Goal: Task Accomplishment & Management: Manage account settings

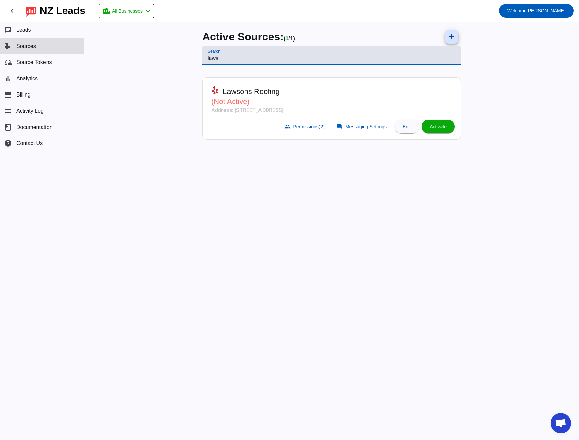
click at [212, 58] on input "laws" at bounding box center [332, 58] width 248 height 8
type input "ש"
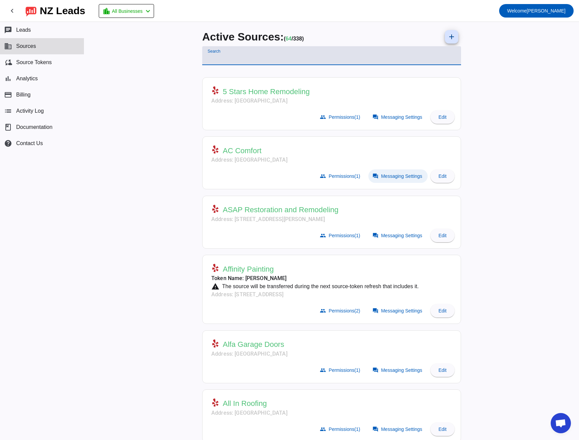
click at [387, 178] on span "Messaging Settings" at bounding box center [401, 175] width 41 height 5
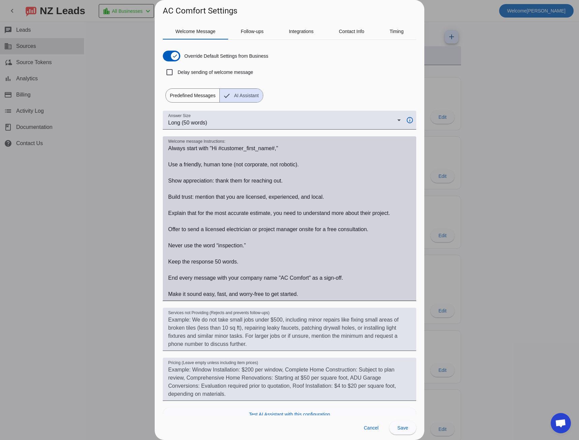
click at [174, 146] on textarea "Welcome message Instructions:" at bounding box center [289, 221] width 243 height 154
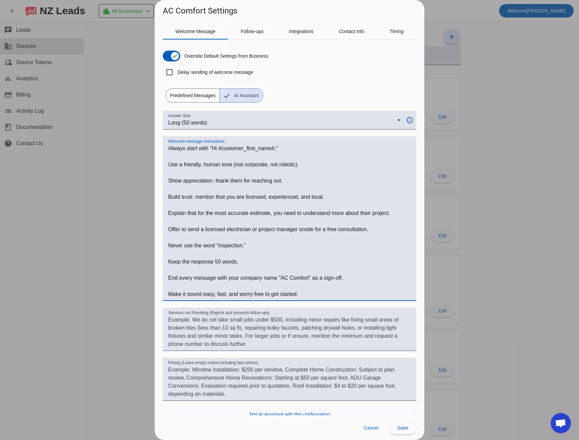
drag, startPoint x: 174, startPoint y: 146, endPoint x: 334, endPoint y: 299, distance: 221.5
click at [337, 299] on div "Welcome message Instructions:" at bounding box center [289, 218] width 243 height 165
click at [106, 115] on div at bounding box center [289, 220] width 579 height 440
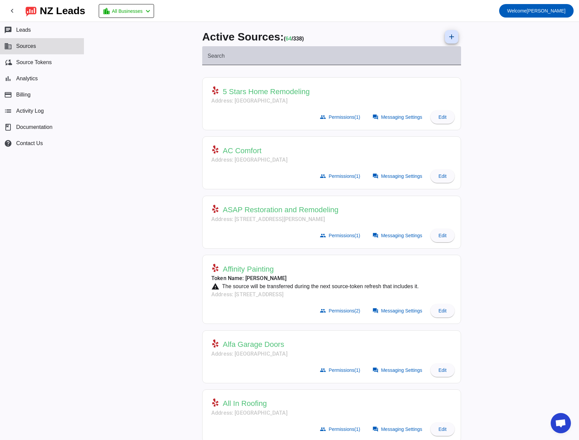
click at [221, 51] on div "Search" at bounding box center [332, 55] width 248 height 19
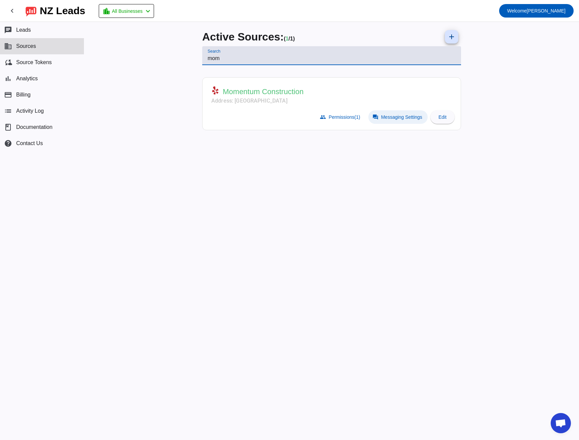
type input "mom"
click at [396, 120] on span at bounding box center [397, 116] width 59 height 13
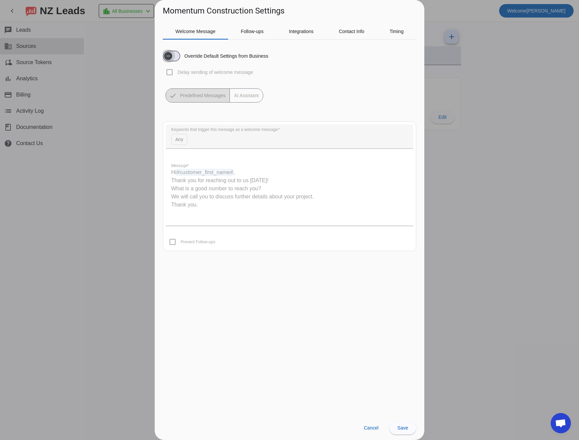
click at [176, 58] on span "button" at bounding box center [172, 56] width 18 height 11
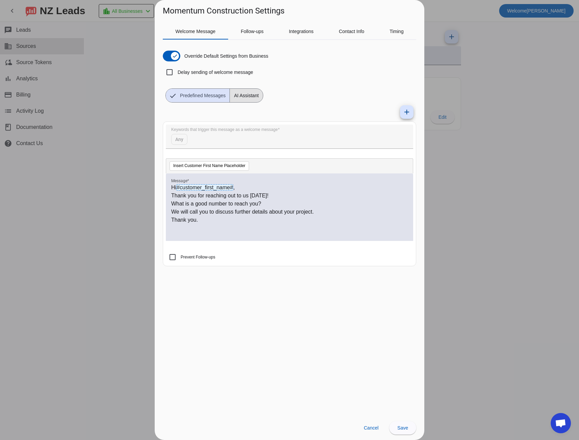
click at [249, 98] on span "AI Assistant" at bounding box center [246, 95] width 33 height 13
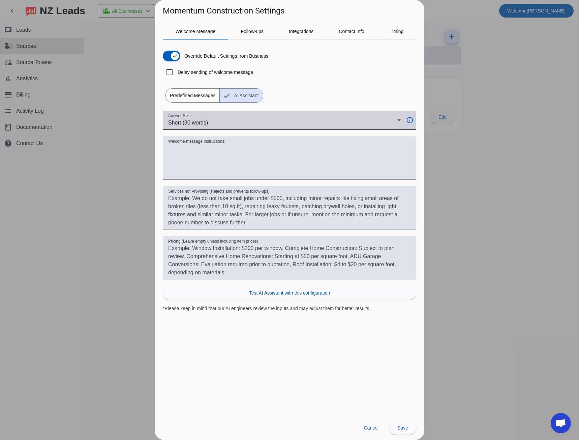
click at [226, 119] on div "Short (30 words)" at bounding box center [282, 123] width 229 height 8
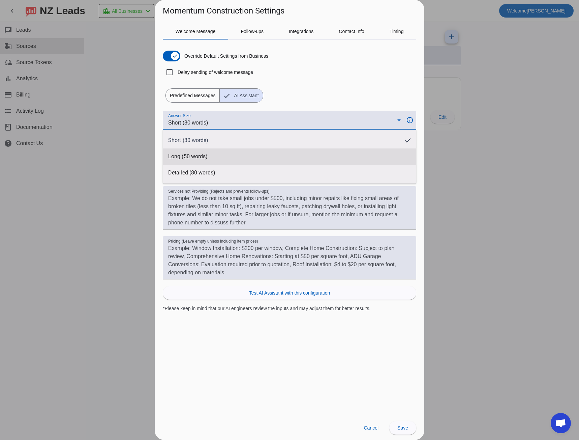
click at [216, 161] on mat-option "Long (50 words)" at bounding box center [289, 156] width 253 height 16
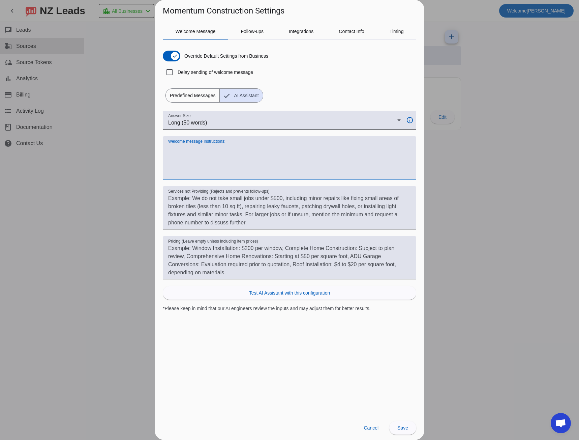
paste textarea "Always start with "Hi #customer_first_name#," Use a friendly, human tone (not c…"
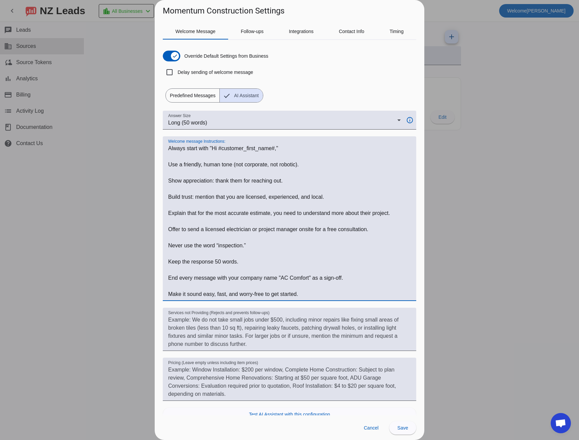
click at [190, 11] on h1 "Momentum Construction Settings" at bounding box center [224, 10] width 122 height 11
drag, startPoint x: 190, startPoint y: 11, endPoint x: 222, endPoint y: 11, distance: 31.7
click at [222, 11] on h1 "Momentum Construction Settings" at bounding box center [224, 10] width 122 height 11
copy h1 "Momentum Construction"
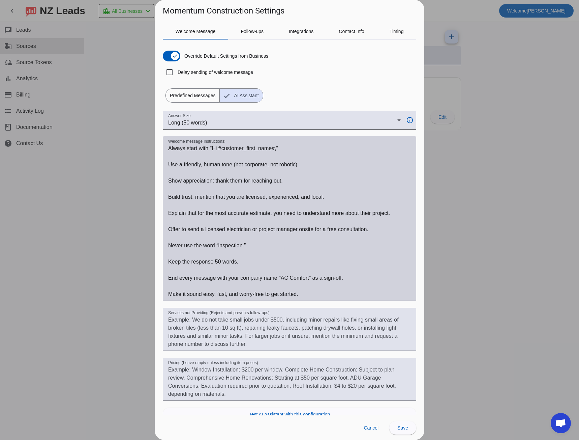
click at [282, 278] on textarea "Welcome message Instructions:" at bounding box center [289, 221] width 243 height 154
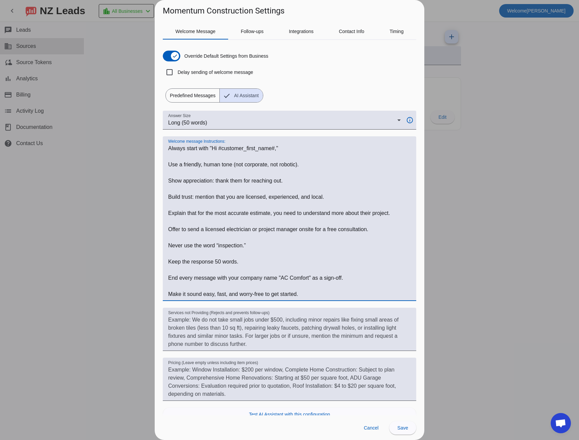
drag, startPoint x: 282, startPoint y: 278, endPoint x: 300, endPoint y: 277, distance: 17.9
click at [300, 277] on textarea "Welcome message Instructions:" at bounding box center [289, 221] width 243 height 154
paste textarea "Momentum Construction"
drag, startPoint x: 202, startPoint y: 231, endPoint x: 256, endPoint y: 230, distance: 54.3
click at [256, 230] on textarea "Welcome message Instructions:" at bounding box center [289, 221] width 243 height 154
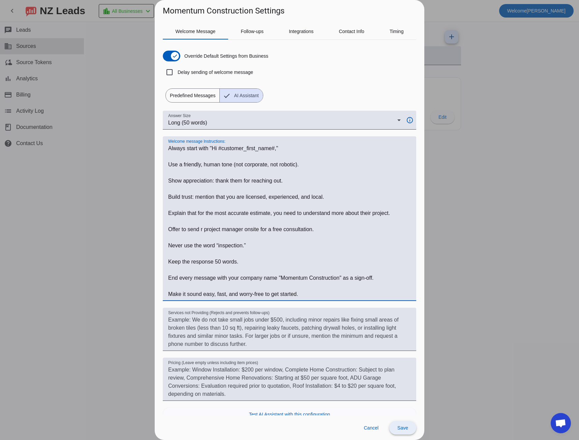
type textarea "Always start with "Hi #customer_first_name#," Use a friendly, human tone (not c…"
click at [399, 433] on span at bounding box center [402, 427] width 27 height 16
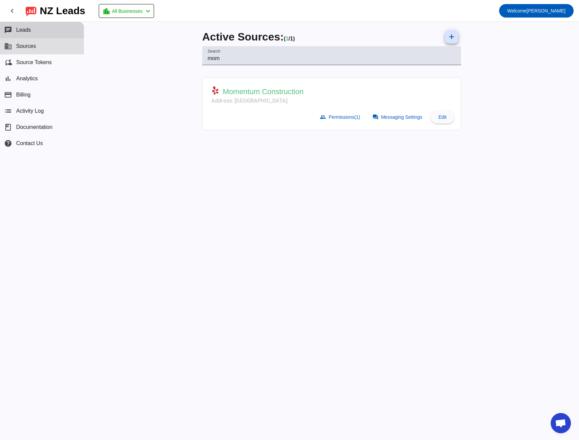
click at [25, 35] on button "chat Leads" at bounding box center [42, 30] width 84 height 16
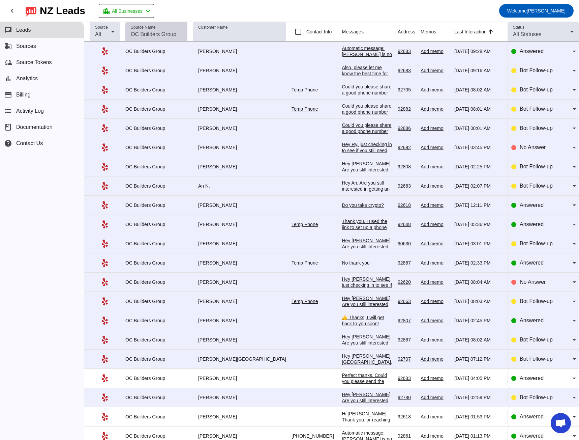
click at [140, 32] on input "Source Name" at bounding box center [156, 34] width 51 height 8
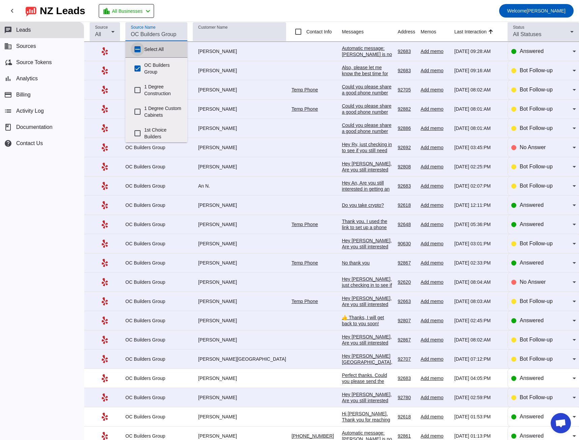
click at [137, 50] on input "Select All" at bounding box center [137, 48] width 13 height 13
checkbox input "true"
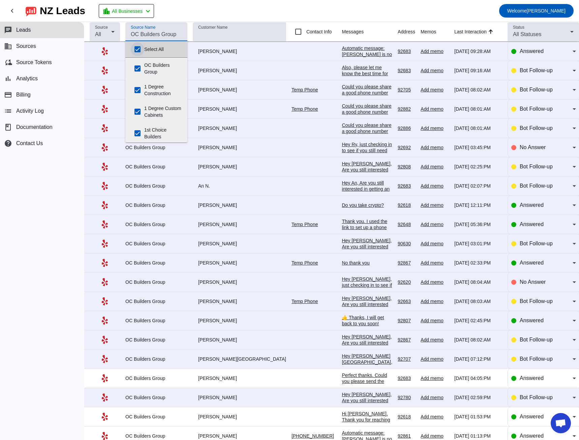
checkbox input "true"
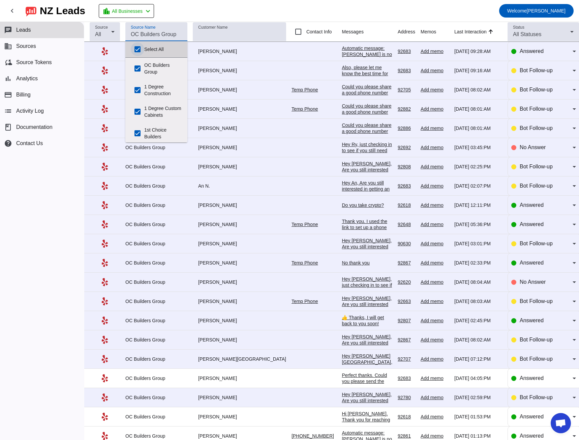
checkbox input "true"
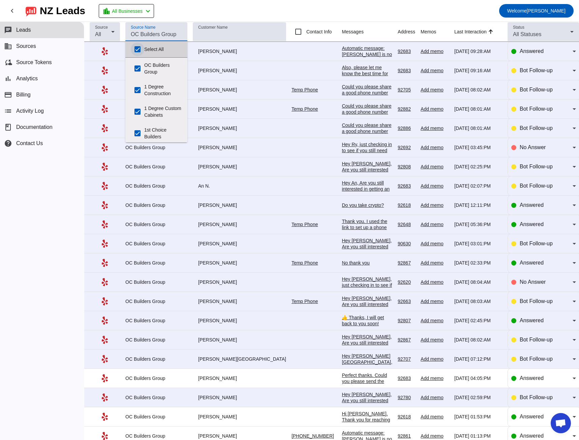
checkbox input "true"
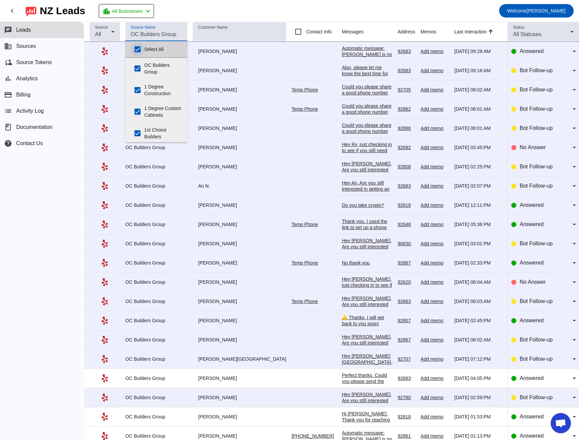
checkbox input "true"
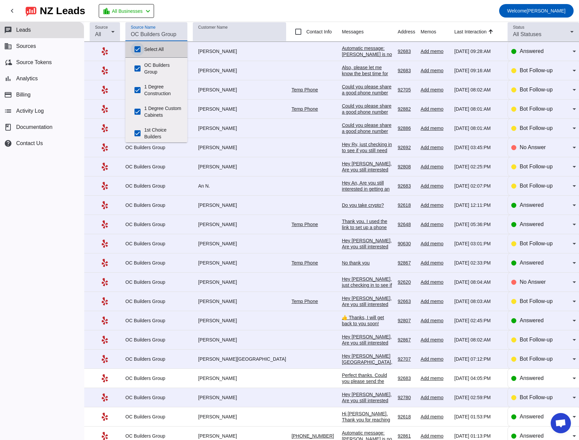
checkbox input "true"
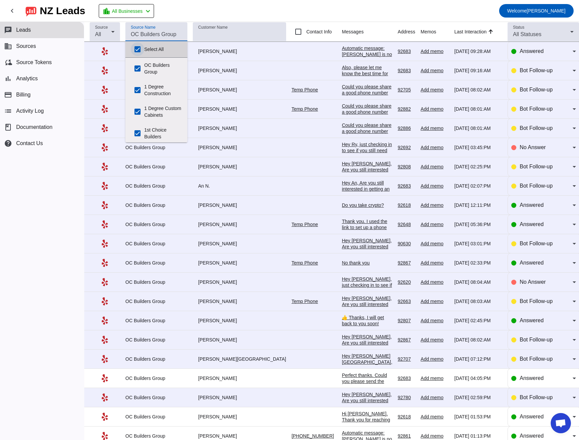
checkbox input "true"
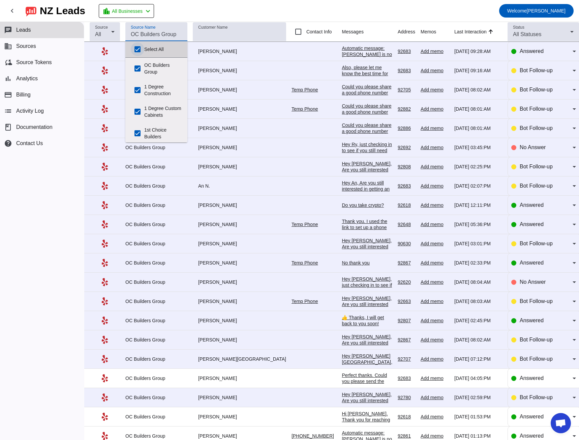
checkbox input "true"
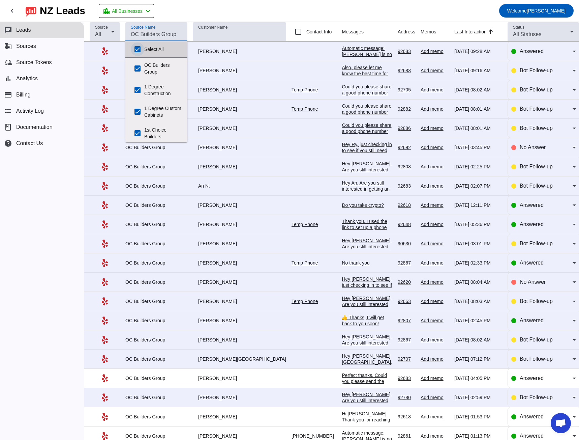
checkbox input "true"
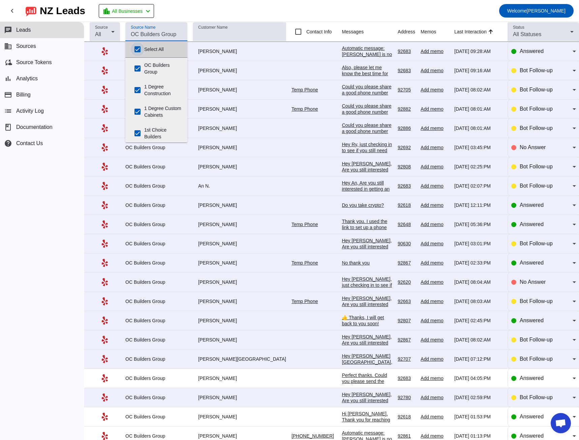
checkbox input "true"
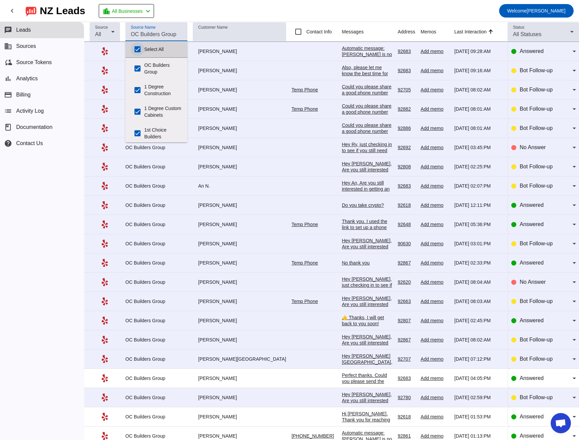
checkbox input "true"
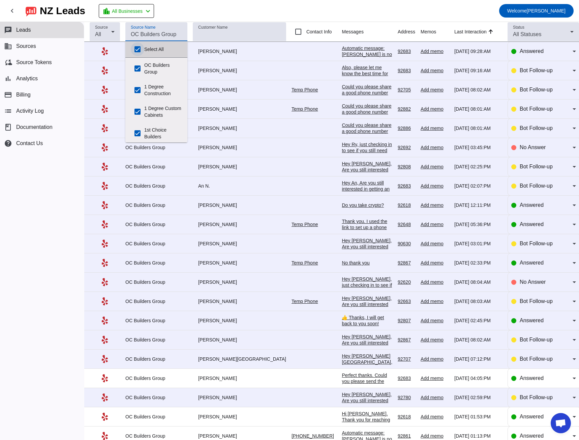
checkbox input "true"
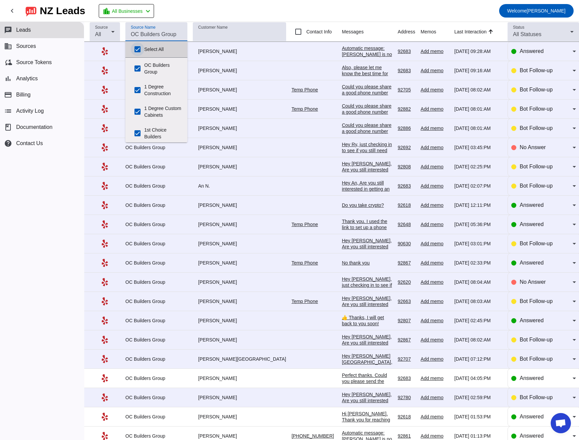
checkbox input "true"
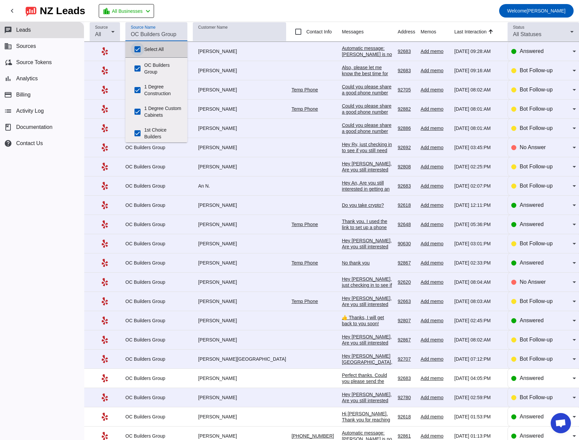
checkbox input "true"
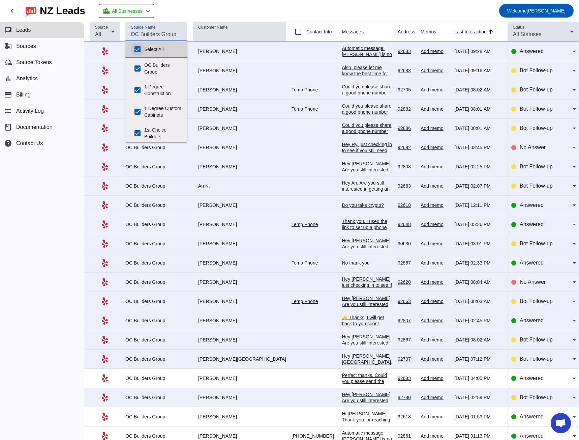
checkbox input "true"
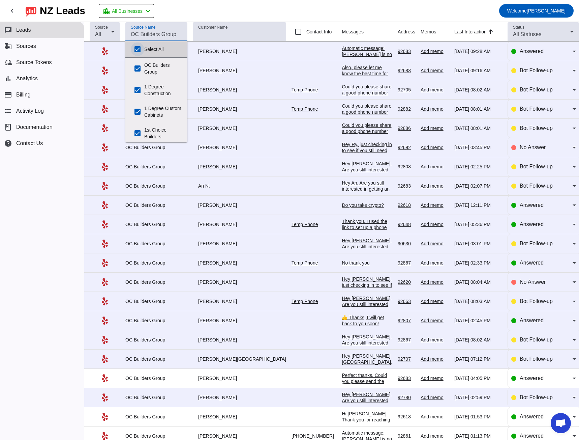
checkbox input "true"
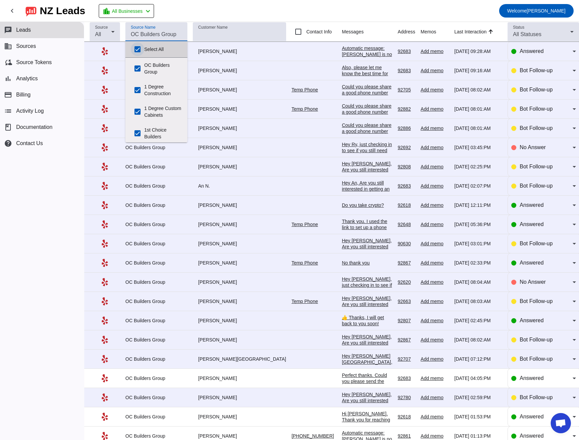
checkbox input "true"
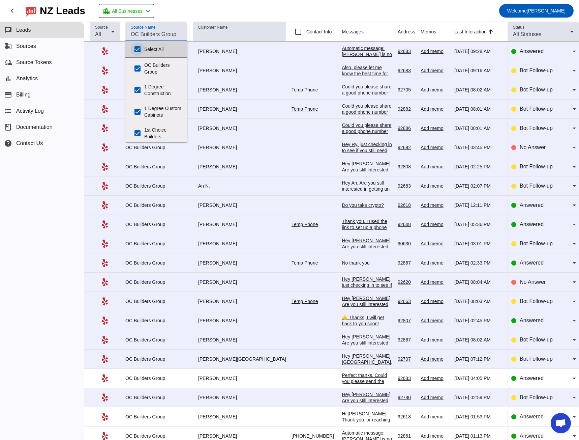
checkbox input "true"
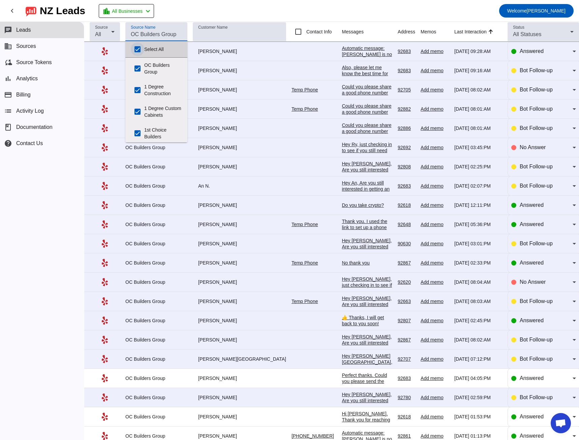
checkbox input "true"
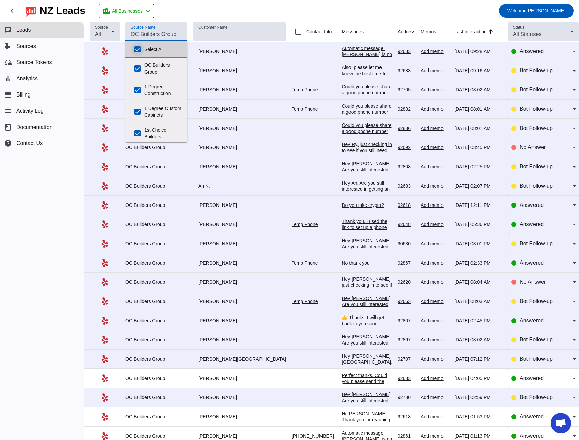
checkbox input "true"
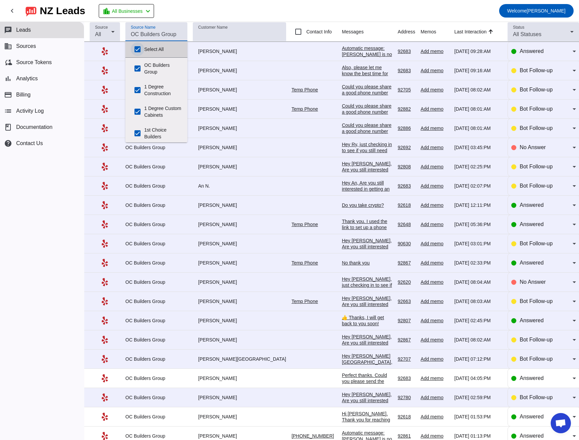
checkbox input "true"
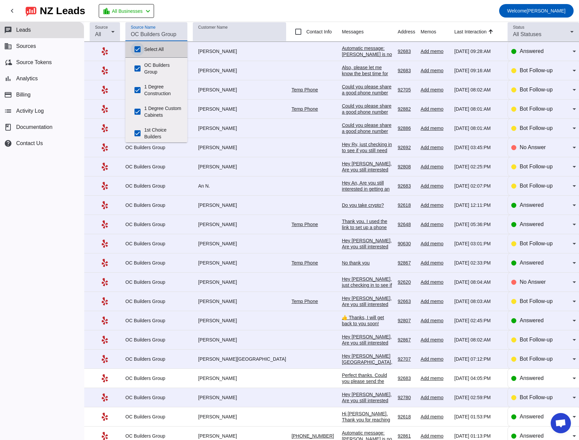
checkbox input "true"
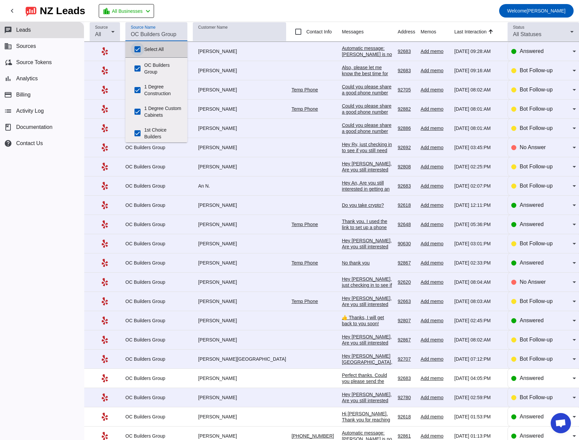
checkbox input "true"
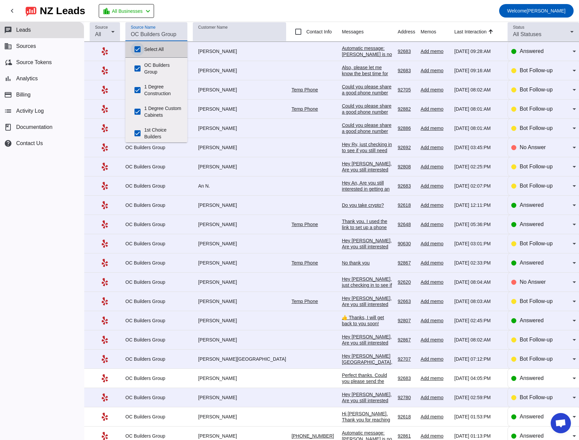
checkbox input "true"
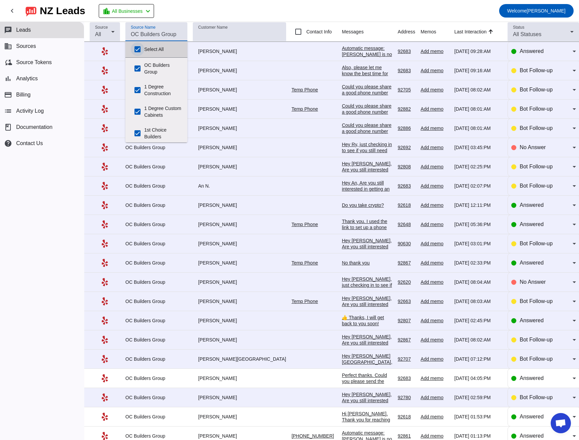
checkbox input "true"
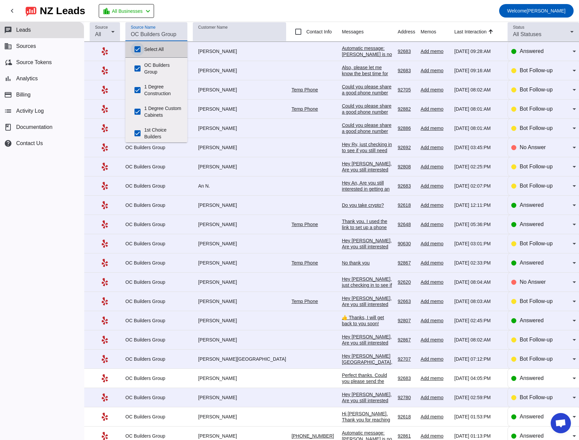
checkbox input "true"
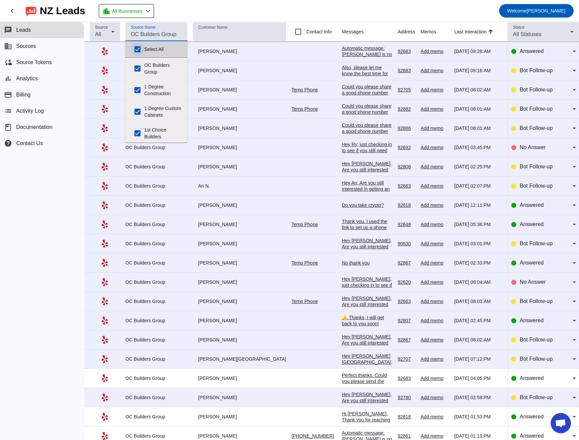
checkbox input "true"
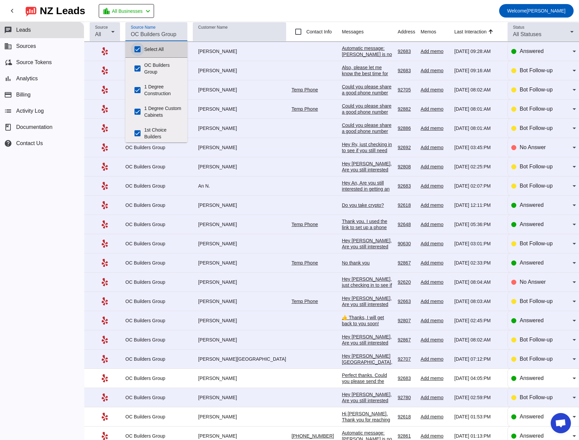
checkbox input "true"
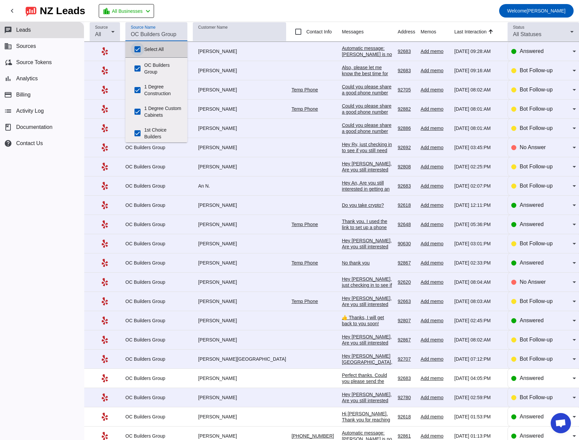
checkbox input "true"
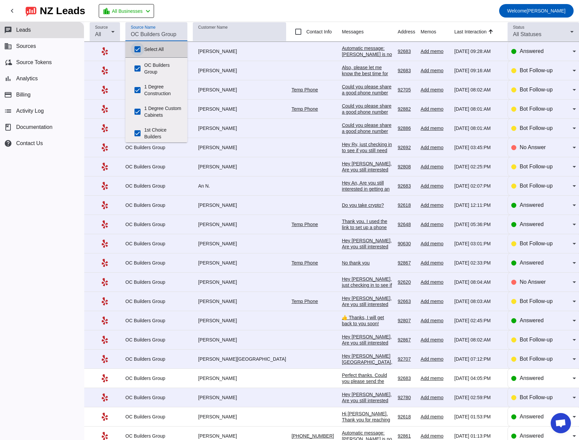
checkbox input "true"
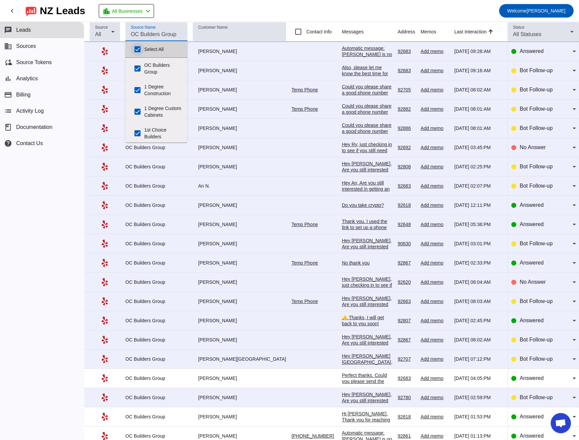
checkbox input "true"
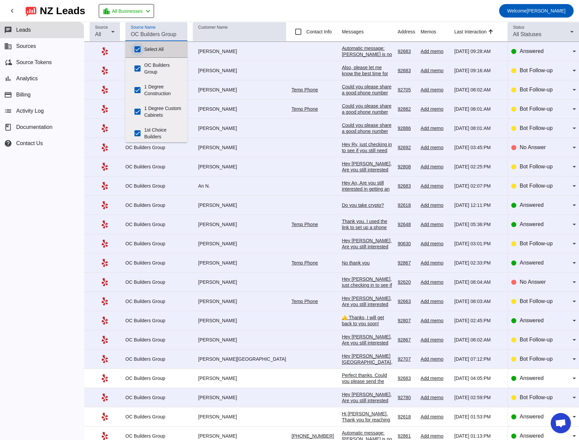
checkbox input "true"
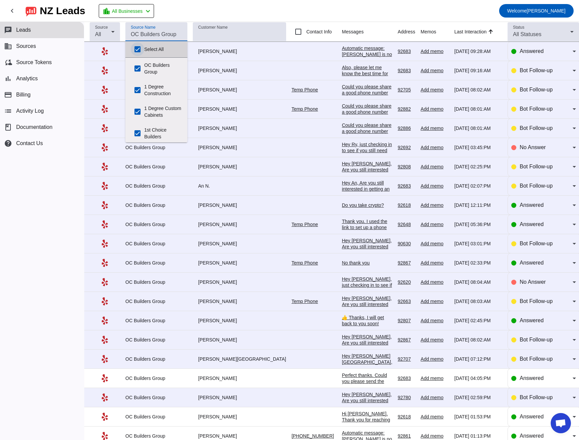
checkbox input "true"
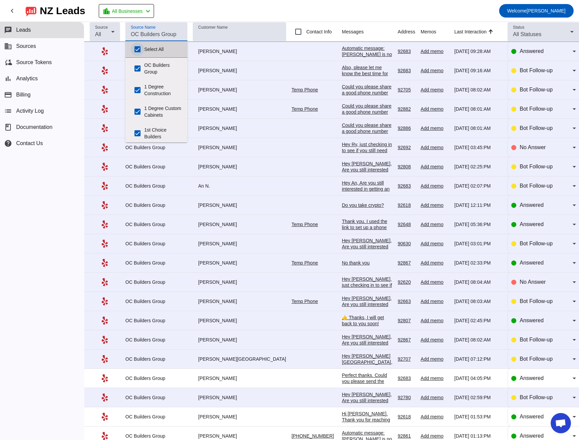
checkbox input "true"
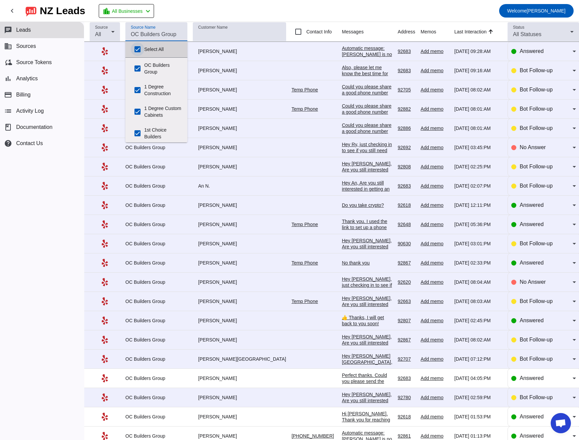
checkbox input "true"
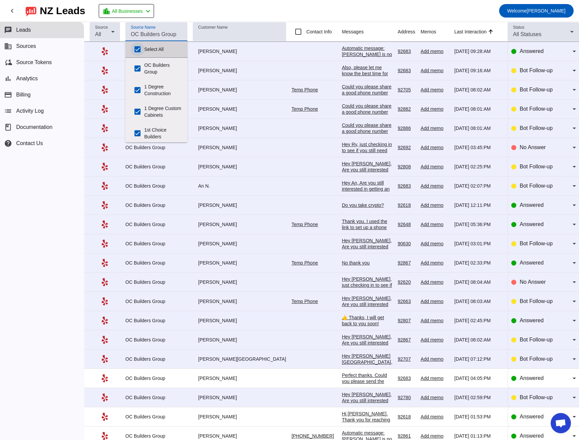
checkbox input "true"
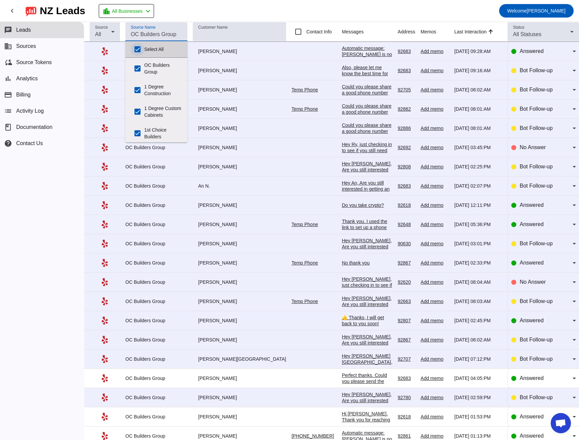
checkbox input "true"
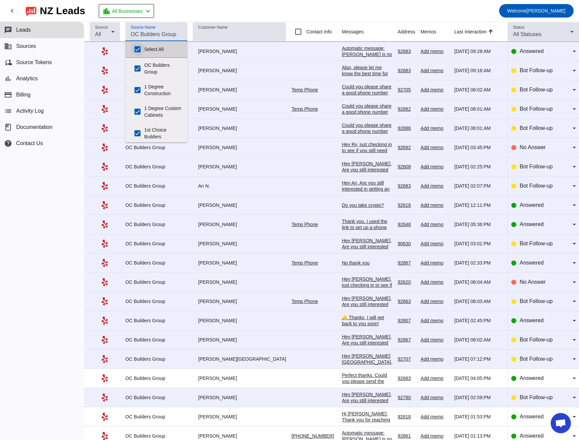
checkbox input "true"
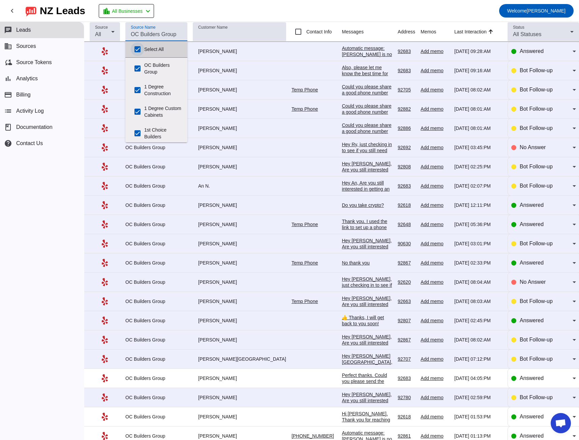
checkbox input "true"
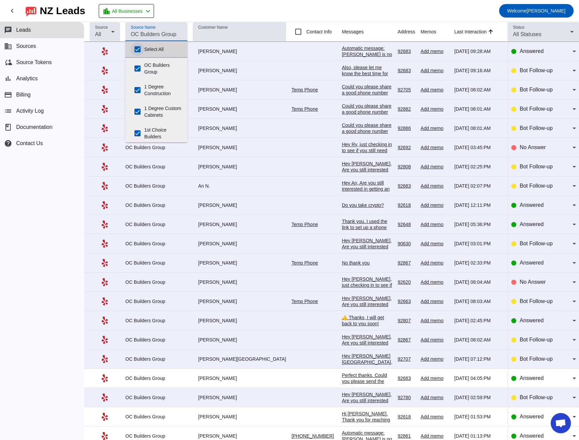
checkbox input "true"
click at [187, 13] on mat-toolbar-row "chevron_left [GEOGRAPHIC_DATA] Leads location_city All Businesses chevron_left …" at bounding box center [289, 11] width 579 height 22
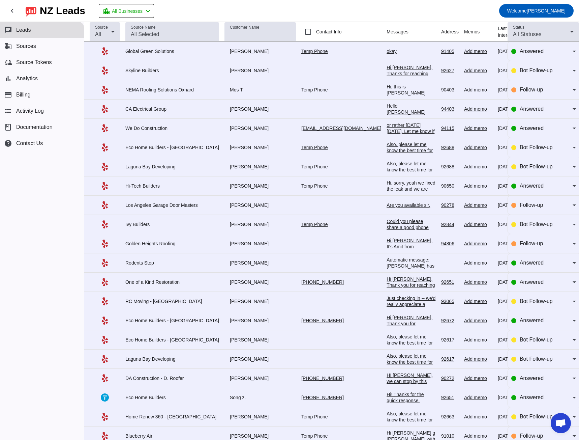
click at [387, 68] on div "Hi [PERSON_NAME], Thanks for reaching out about your artificial turf installati…" at bounding box center [411, 103] width 49 height 79
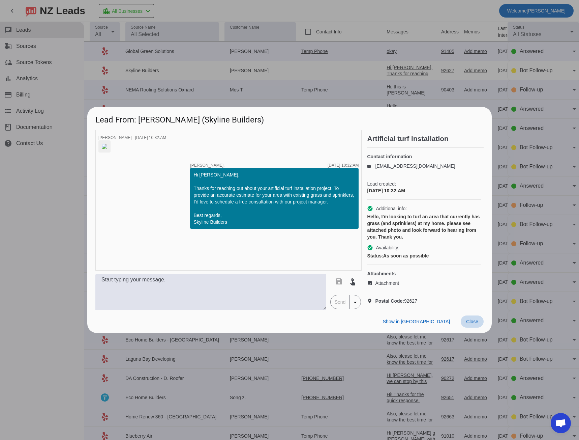
click at [476, 324] on span "Close" at bounding box center [472, 321] width 12 height 5
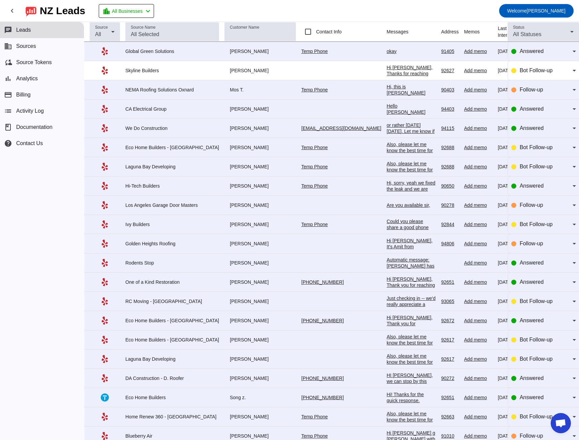
click at [387, 111] on div "Hello [PERSON_NAME] Thank you for the message . Let me check it with the releva…" at bounding box center [411, 136] width 49 height 67
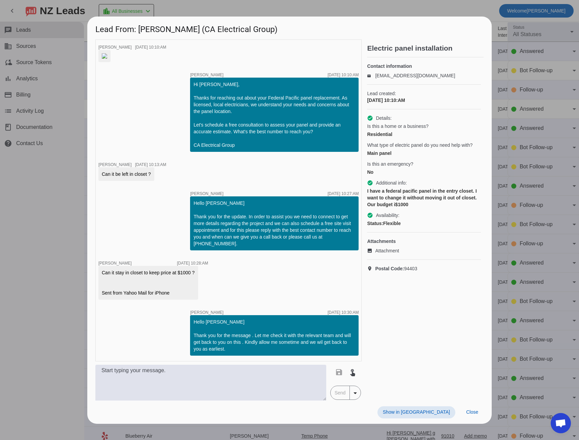
click at [107, 59] on img at bounding box center [104, 55] width 5 height 5
drag, startPoint x: 479, startPoint y: 431, endPoint x: 467, endPoint y: 424, distance: 13.3
click at [478, 418] on span at bounding box center [472, 412] width 23 height 12
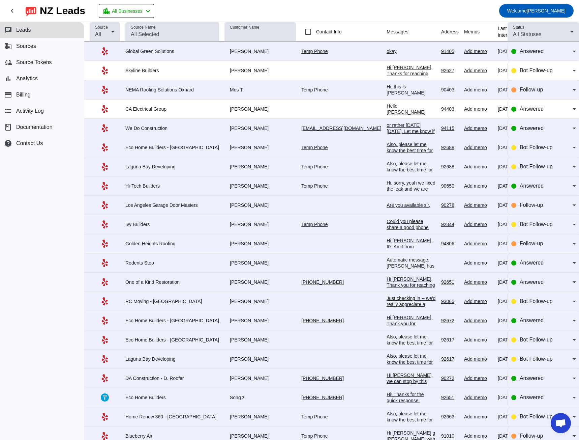
click at [387, 166] on div "Also, please let me know the best time for you to talk.​" at bounding box center [411, 169] width 49 height 18
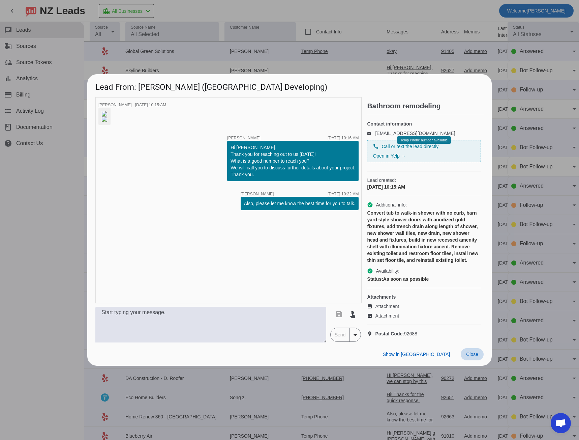
click at [474, 357] on span "Close" at bounding box center [472, 353] width 12 height 5
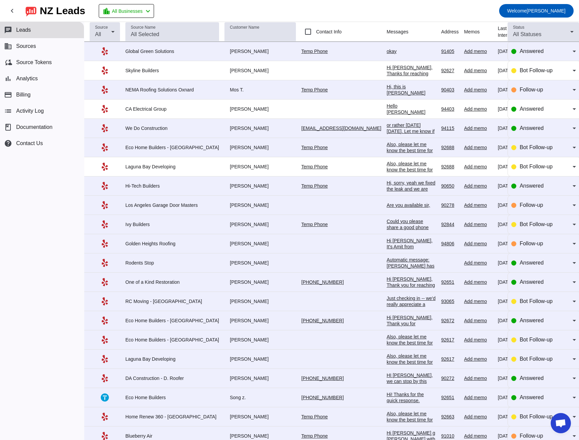
click at [387, 184] on div "Hi, sorry, yeah we fixed the leak and we are drying the area out. We should be …" at bounding box center [411, 195] width 49 height 30
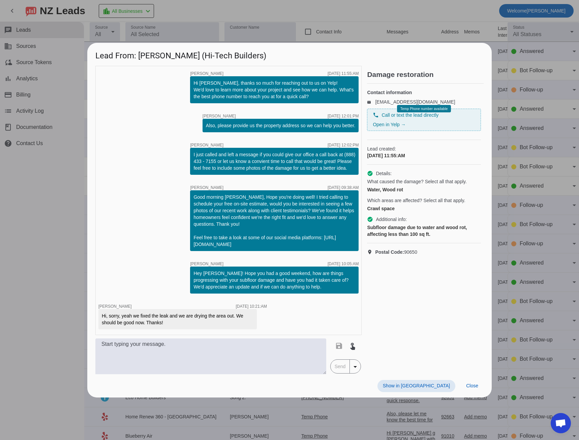
click at [49, 240] on div at bounding box center [289, 220] width 579 height 440
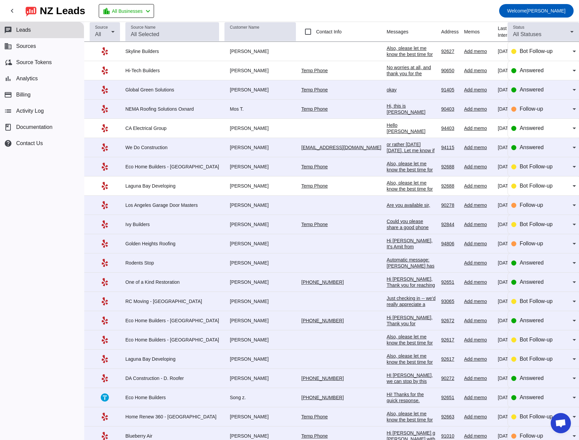
click at [27, 246] on div "chat Leads business Sources cloud_sync Source Tokens bar_chart Analytics paymen…" at bounding box center [42, 231] width 84 height 418
click at [387, 222] on div "Could you please share a good phone number to discuss your request in more deta…" at bounding box center [411, 230] width 49 height 24
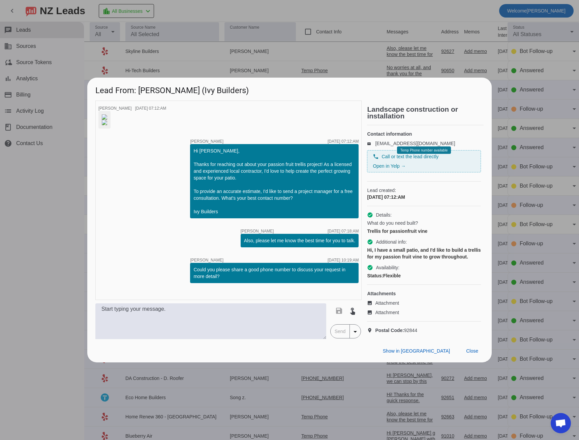
click at [37, 218] on div at bounding box center [289, 220] width 579 height 440
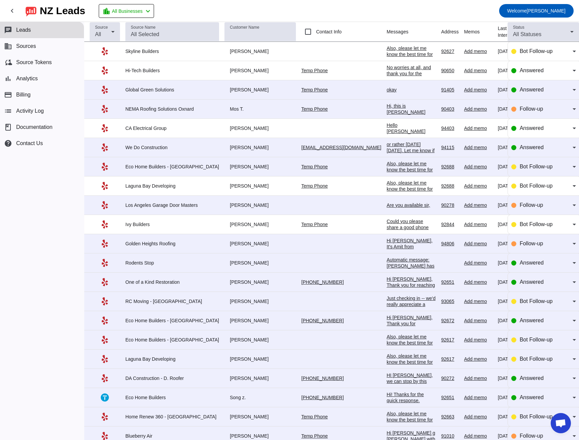
click at [387, 242] on div "Hi [PERSON_NAME], It's Amit from [GEOGRAPHIC_DATA] Roofing. We offer a free on …" at bounding box center [411, 288] width 49 height 103
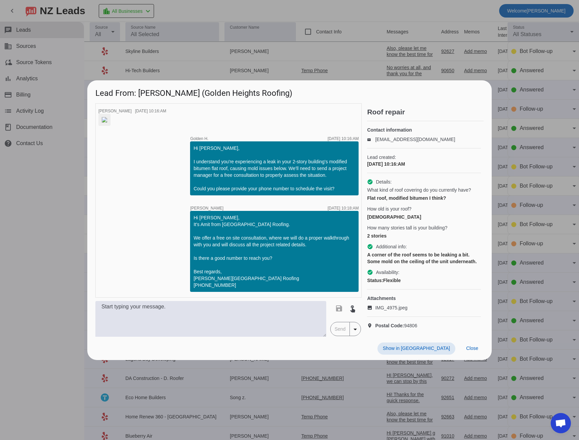
click at [52, 232] on div at bounding box center [289, 220] width 579 height 440
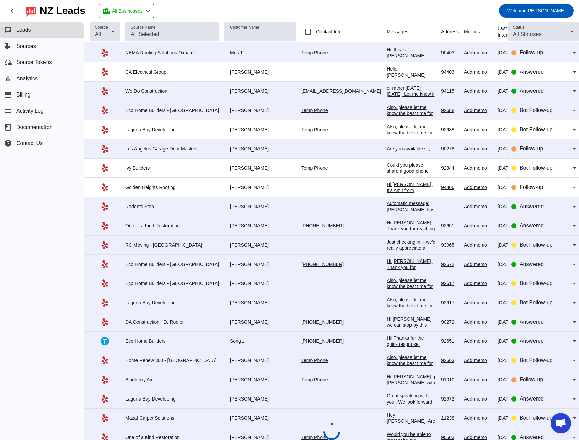
scroll to position [67, 0]
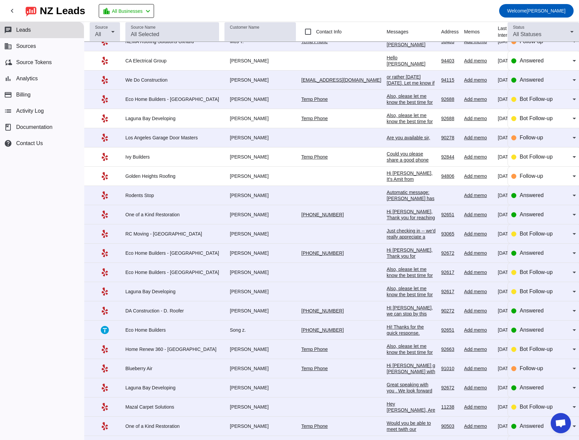
click at [387, 347] on div "Also, please let me know the best time for you to talk.​" at bounding box center [411, 352] width 49 height 18
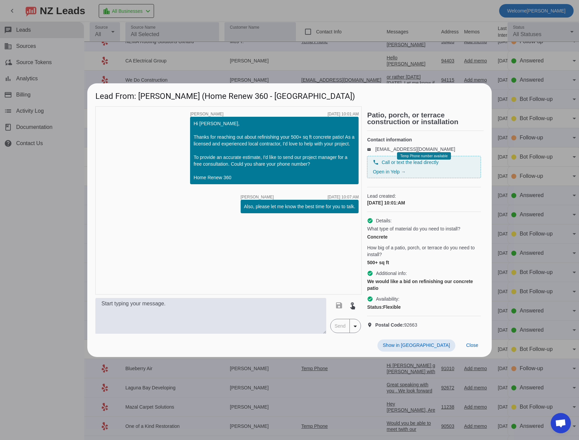
click at [20, 221] on div at bounding box center [289, 220] width 579 height 440
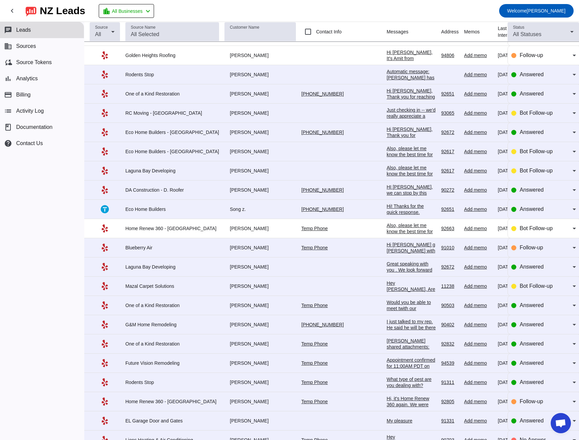
scroll to position [202, 0]
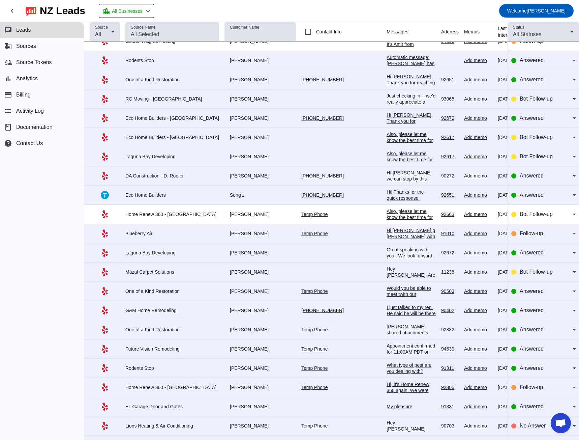
click at [387, 235] on div "Hi [PERSON_NAME] g [PERSON_NAME] with Blueberry Air I'm responding to a Yelp re…" at bounding box center [411, 242] width 49 height 30
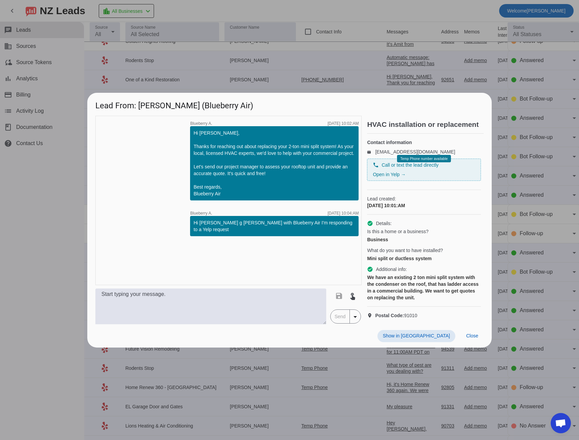
click at [17, 229] on div at bounding box center [289, 220] width 579 height 440
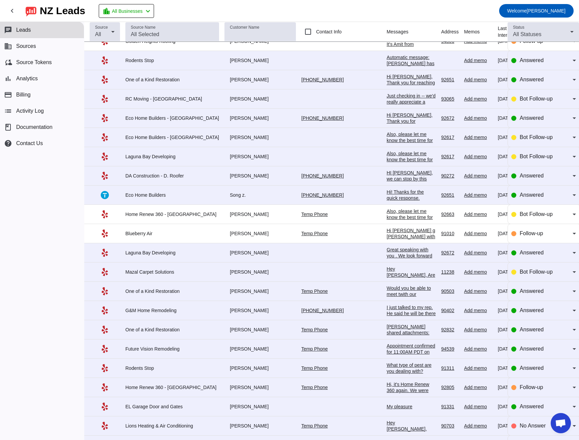
click at [387, 313] on div "I just talked to my rep. He said he will be there at 10:20 He's running a littl…" at bounding box center [411, 316] width 49 height 24
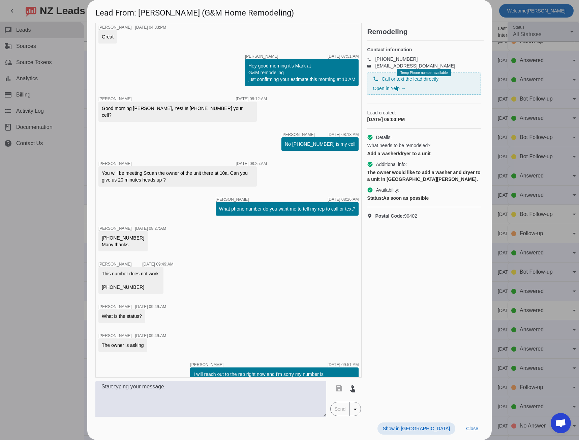
scroll to position [571, 0]
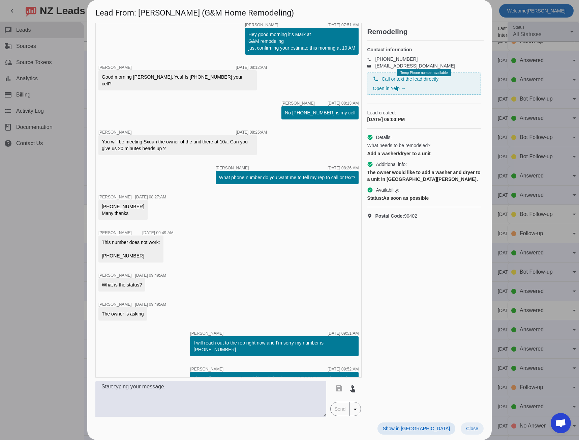
click at [479, 431] on span at bounding box center [472, 428] width 23 height 12
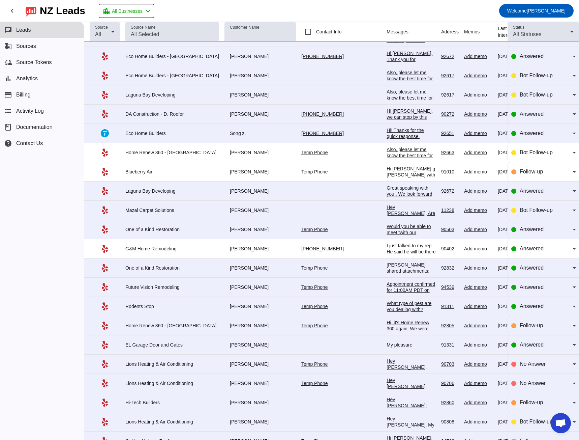
scroll to position [270, 0]
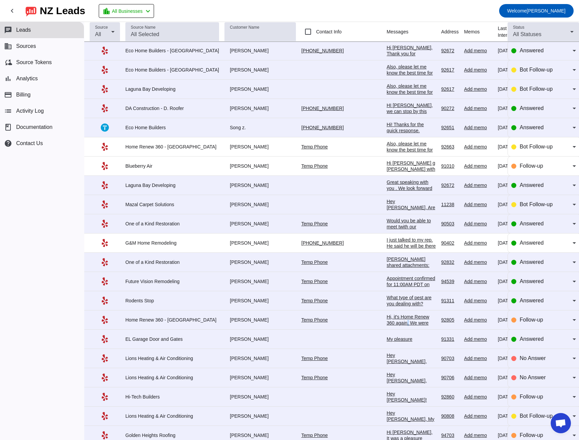
click at [387, 320] on div "Hi, it's Home Renew 360 again. We were still trying to reach you about your req…" at bounding box center [411, 346] width 49 height 67
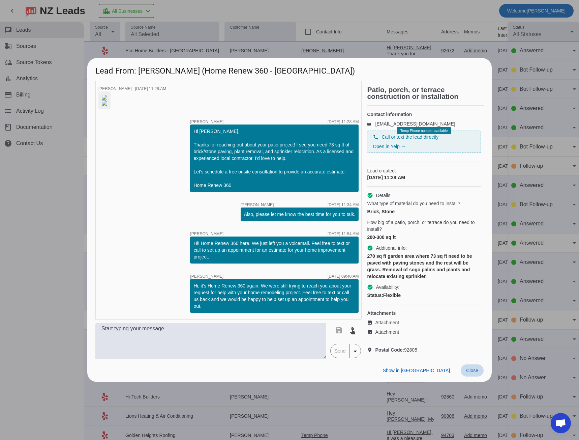
click at [475, 373] on span "Close" at bounding box center [472, 369] width 12 height 5
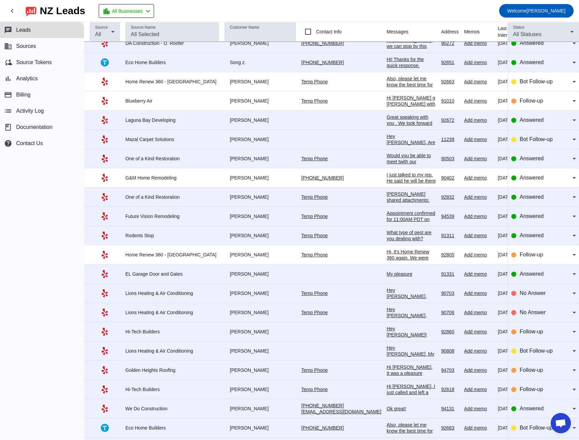
scroll to position [337, 0]
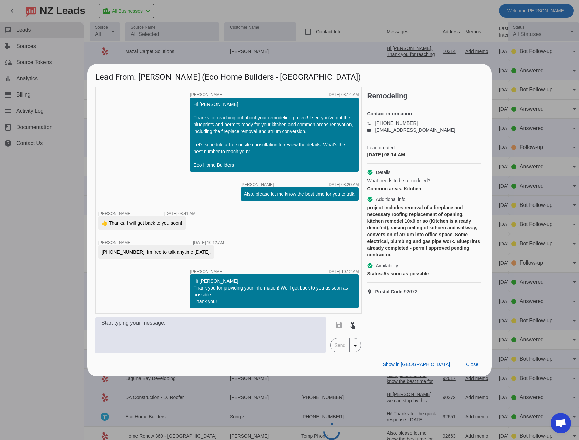
click at [51, 223] on div at bounding box center [289, 220] width 579 height 440
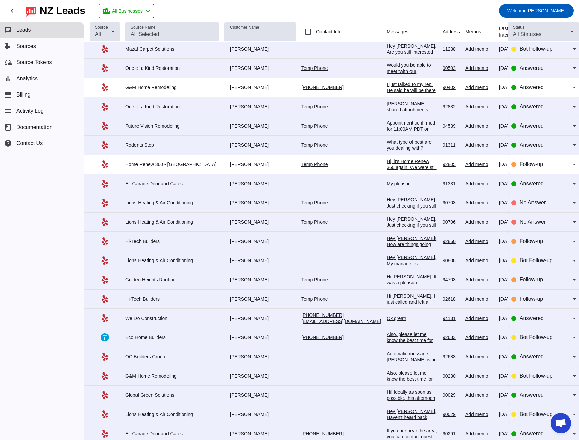
scroll to position [467, 0]
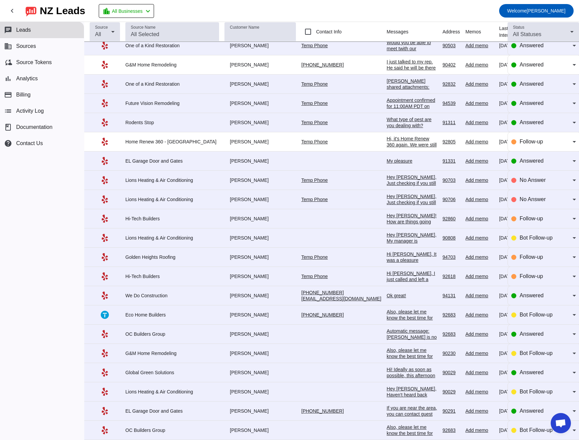
click at [387, 258] on div "Hi [PERSON_NAME], It was a pleasure speaking with you. We are all set for [DATE…" at bounding box center [412, 278] width 51 height 55
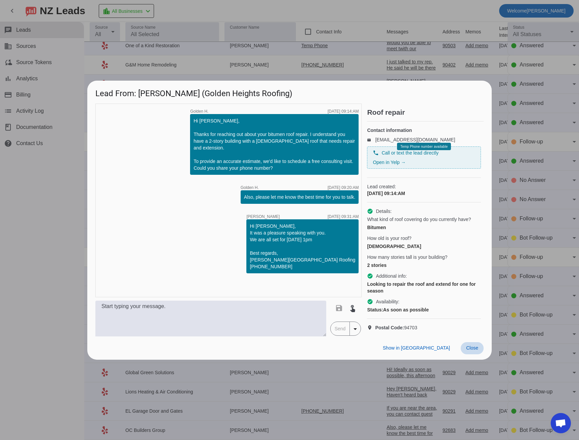
click at [479, 353] on span at bounding box center [472, 348] width 23 height 12
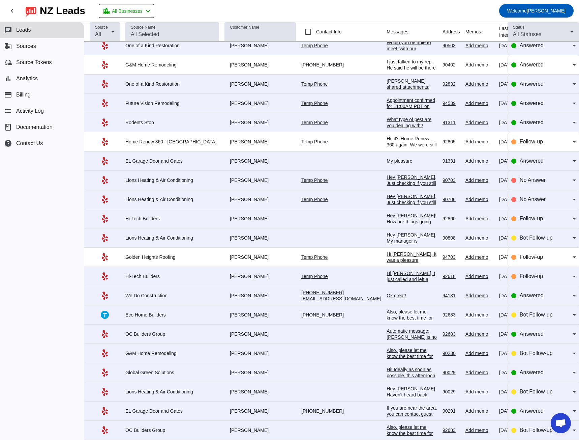
click at [387, 334] on div "Automatic message: [PERSON_NAME] is no longer pursuing this job." at bounding box center [412, 337] width 51 height 18
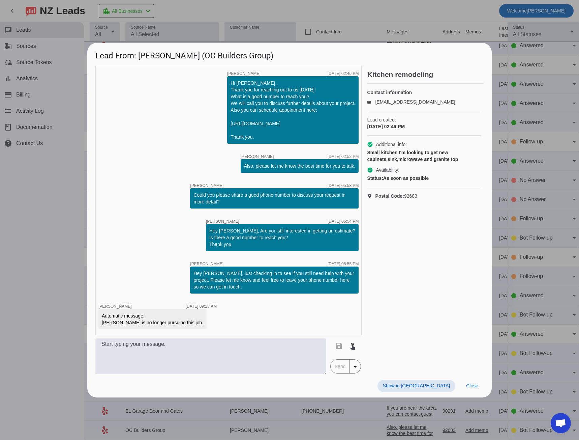
click at [59, 230] on div at bounding box center [289, 220] width 579 height 440
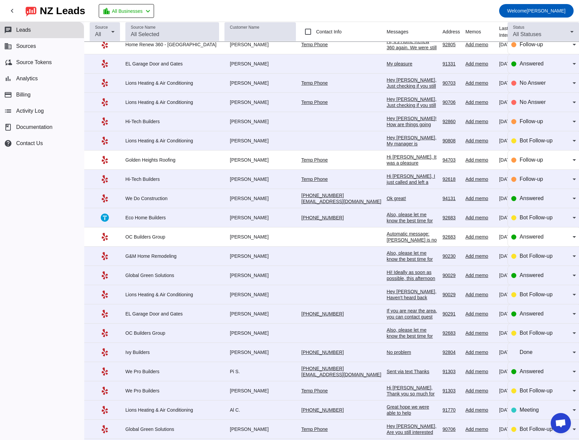
scroll to position [568, 0]
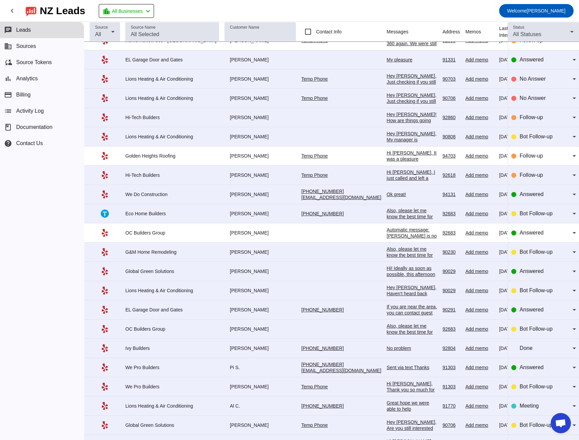
click at [387, 237] on div "Automatic message: [PERSON_NAME] is no longer pursuing this job." at bounding box center [412, 236] width 51 height 18
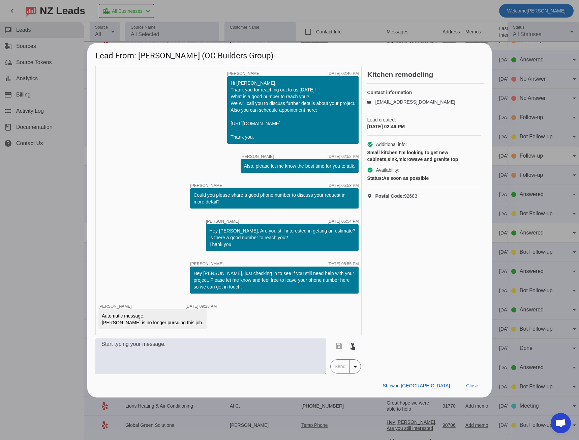
click at [71, 242] on div at bounding box center [289, 220] width 579 height 440
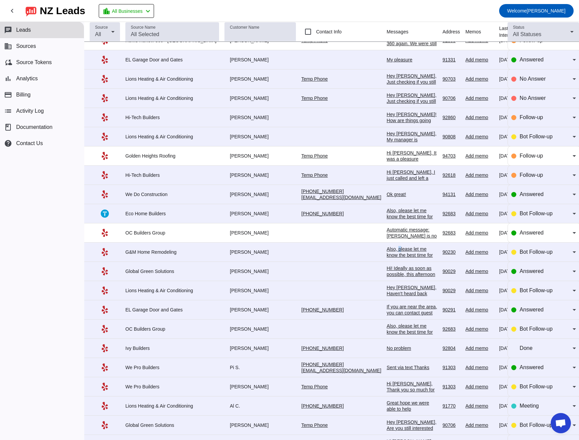
click at [387, 251] on div "Also, please let me know the best time for you to talk.​" at bounding box center [412, 255] width 51 height 18
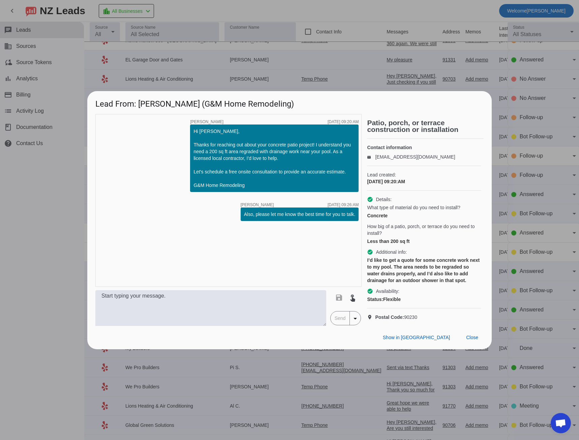
click at [61, 212] on div at bounding box center [289, 220] width 579 height 440
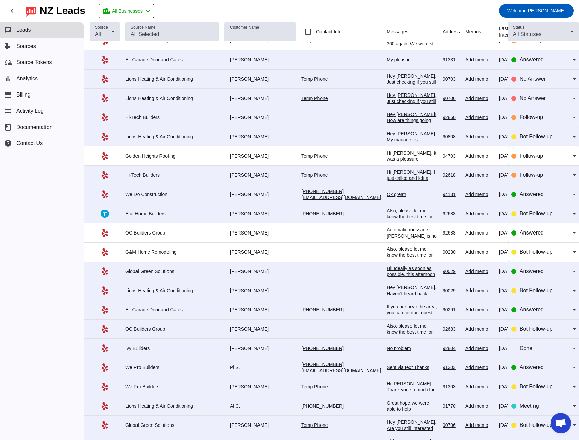
click at [387, 327] on div "Also, please let me know the best time for you to talk.​" at bounding box center [412, 332] width 51 height 18
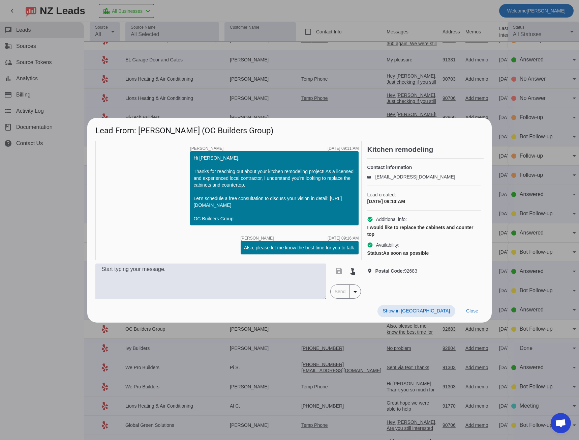
click at [40, 240] on div at bounding box center [289, 220] width 579 height 440
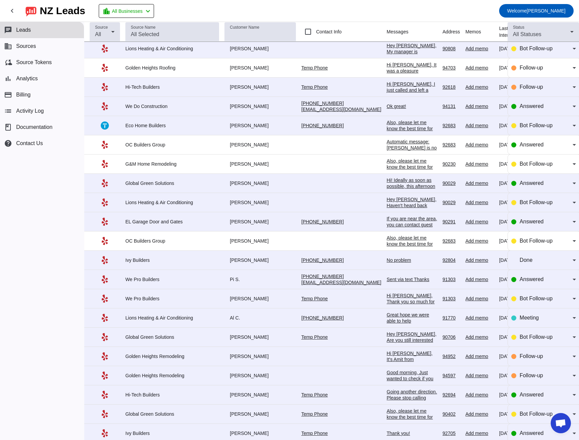
scroll to position [669, 0]
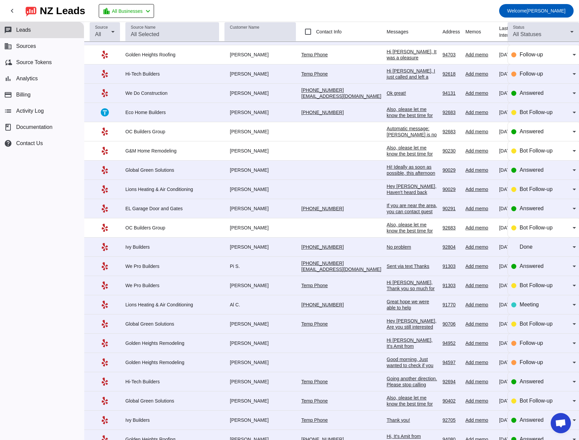
click at [387, 245] on div "No problem" at bounding box center [412, 247] width 51 height 6
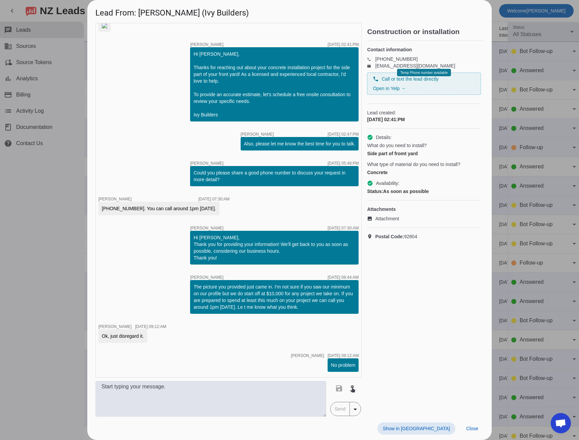
scroll to position [0, 0]
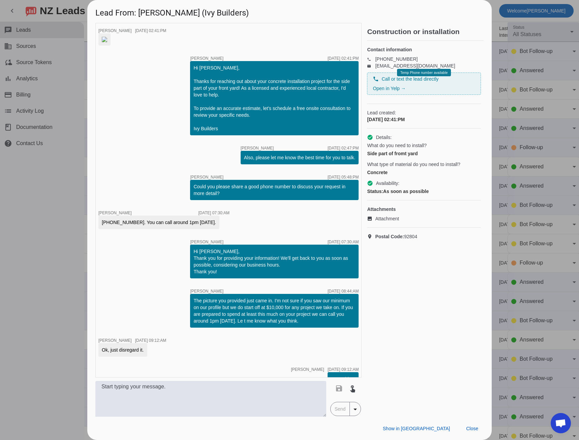
click at [43, 263] on div at bounding box center [289, 220] width 579 height 440
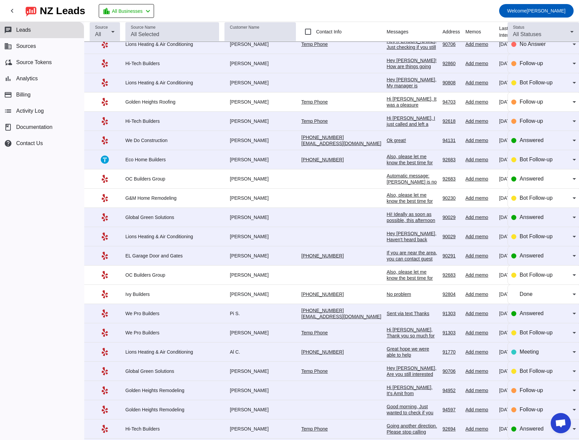
scroll to position [708, 0]
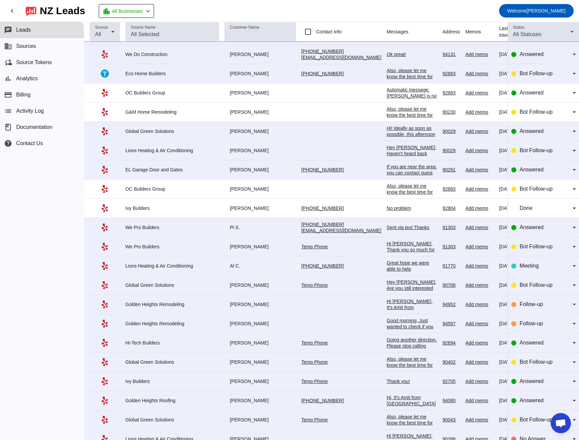
click at [387, 226] on div "Sent via text Thanks" at bounding box center [412, 227] width 51 height 6
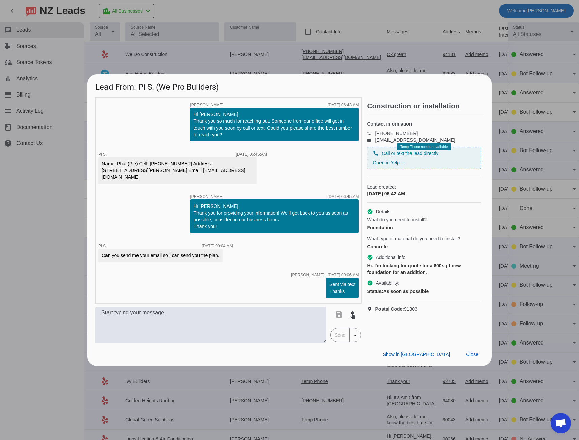
click at [53, 238] on div at bounding box center [289, 220] width 579 height 440
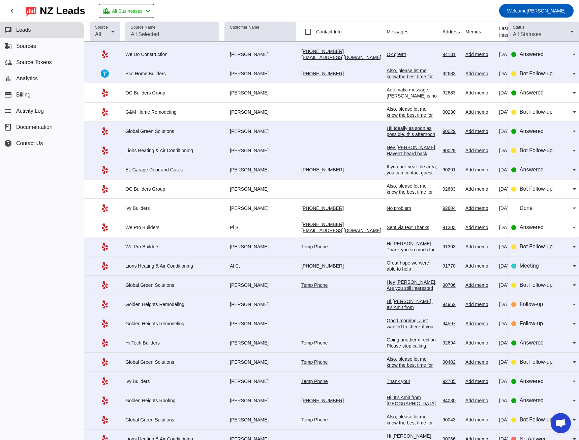
click at [387, 300] on div "Hi [PERSON_NAME], It's Amit from [GEOGRAPHIC_DATA] Roofing. Are you still inter…" at bounding box center [412, 334] width 51 height 73
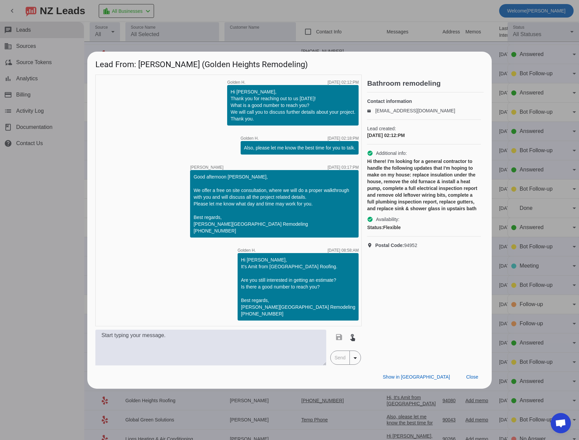
click at [87, 236] on div at bounding box center [289, 220] width 579 height 440
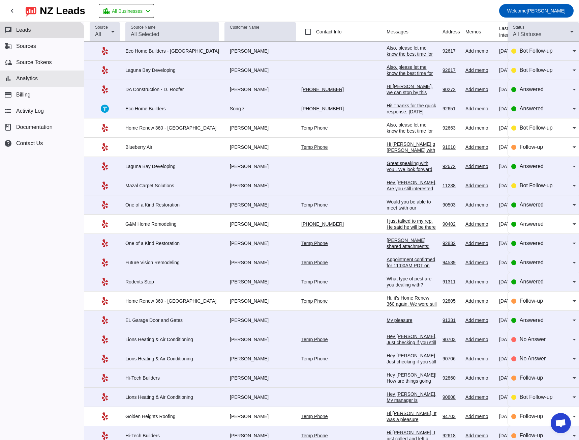
scroll to position [270, 0]
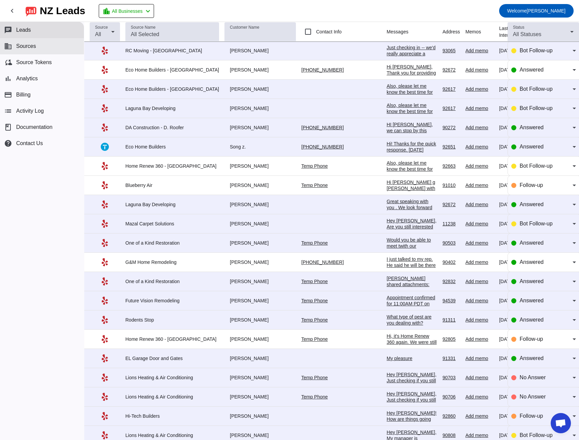
click at [32, 46] on span "Sources" at bounding box center [26, 46] width 20 height 6
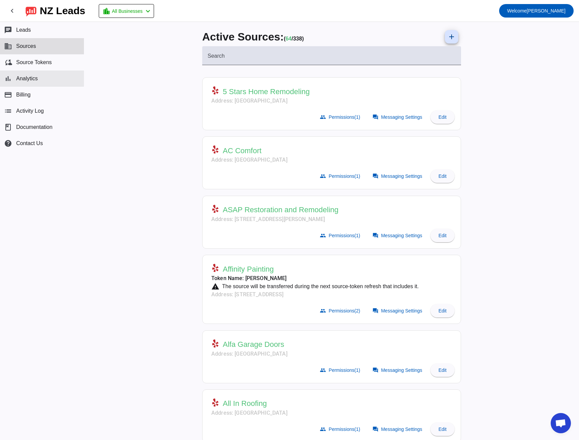
click at [21, 76] on span "Analytics" at bounding box center [27, 79] width 22 height 6
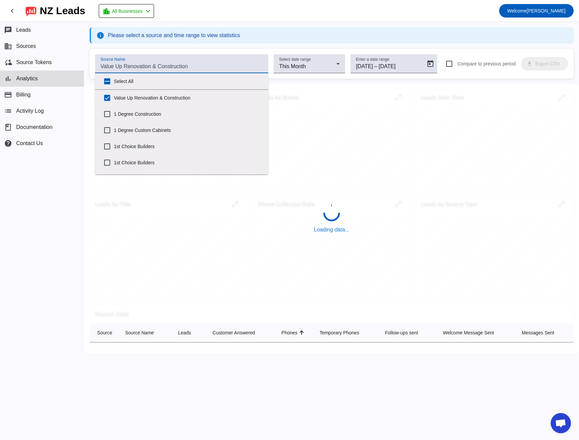
click at [143, 69] on input "Source Name" at bounding box center [181, 66] width 162 height 8
click at [107, 80] on input "Select All" at bounding box center [106, 80] width 13 height 13
click at [35, 228] on div "chat Leads business Sources cloud_sync Source Tokens bar_chart Analytics paymen…" at bounding box center [42, 231] width 84 height 418
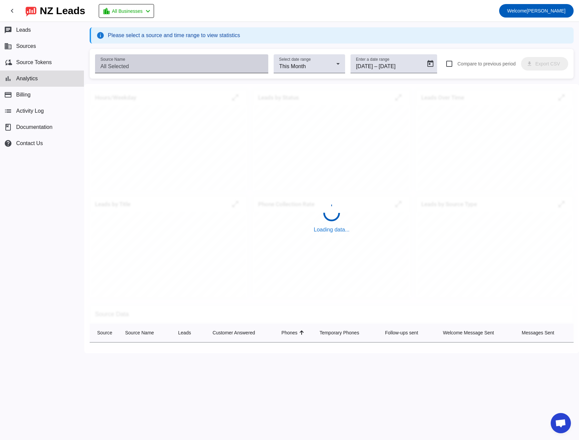
click at [114, 67] on input "Source Name" at bounding box center [181, 66] width 162 height 8
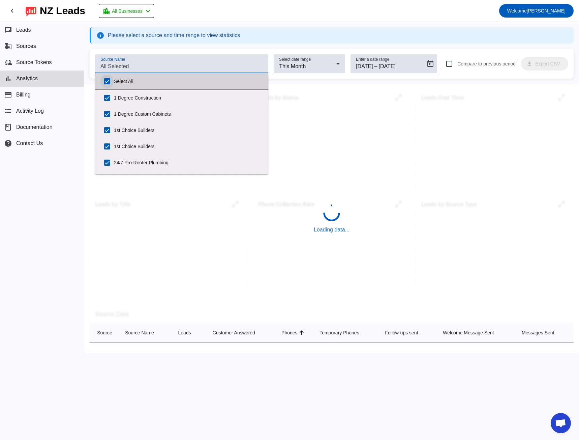
click at [109, 83] on input "Select All" at bounding box center [106, 80] width 13 height 13
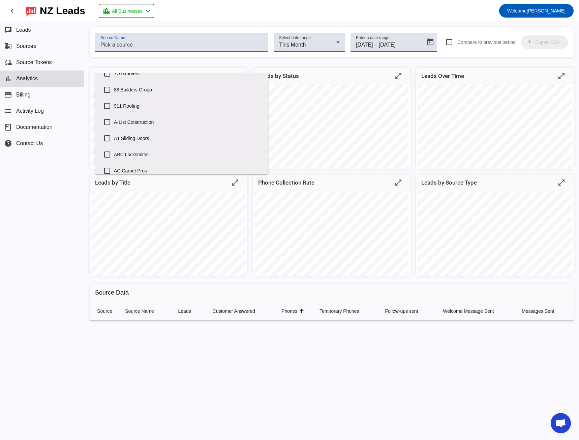
scroll to position [236, 0]
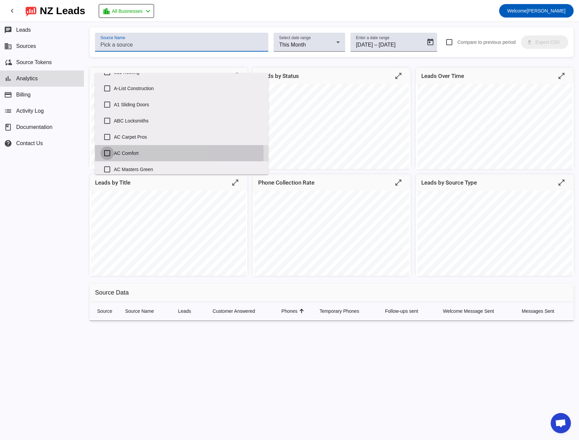
click at [108, 153] on input "AC Comfort" at bounding box center [106, 152] width 13 height 13
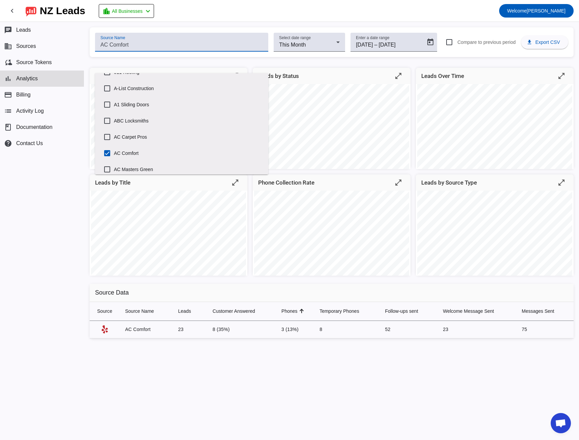
click at [317, 378] on div "Source Name Select date range This Month Enter a date range [DATE] [DATE] – [DA…" at bounding box center [331, 231] width 495 height 418
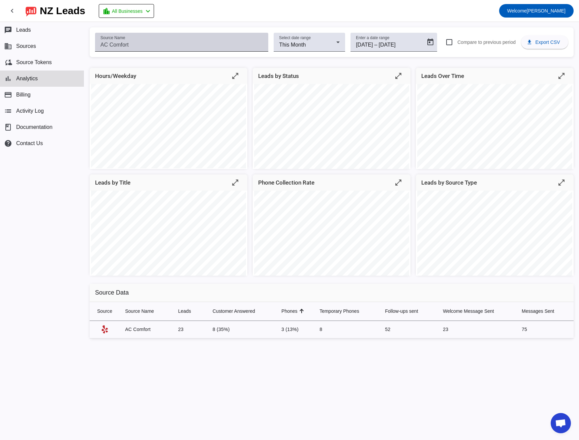
click at [129, 45] on input "Source Name" at bounding box center [181, 45] width 162 height 8
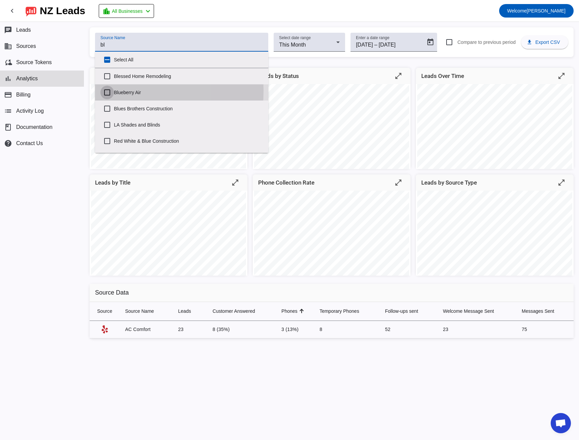
click at [109, 91] on input "Blueberry Air" at bounding box center [106, 92] width 13 height 13
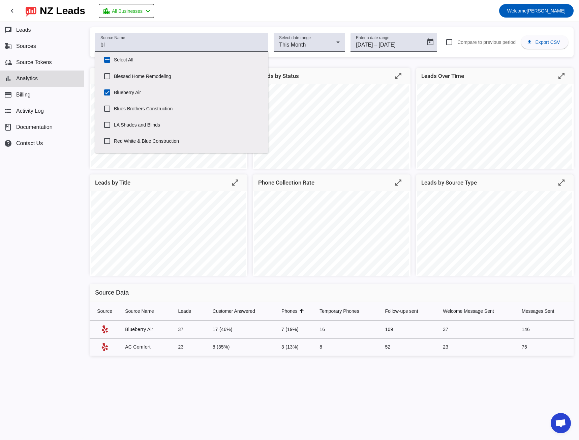
click at [131, 30] on div "Source Name bl Select date range This Month Enter a date range [DATE] [DATE] – …" at bounding box center [332, 42] width 484 height 30
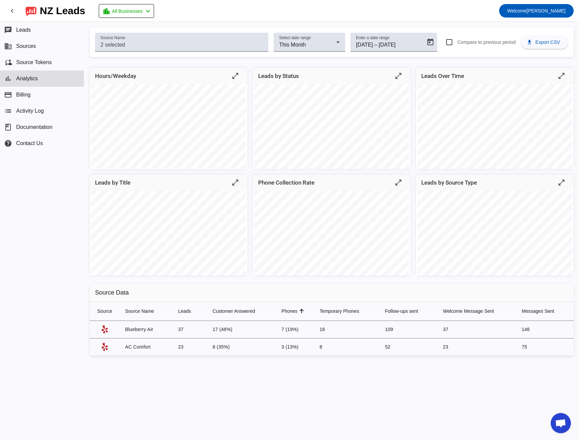
click at [131, 30] on div "Source Name Select date range This Month Enter a date range [DATE] [DATE] – [DA…" at bounding box center [332, 42] width 484 height 30
click at [122, 55] on div "Source Name Select date range This Month Enter a date range [DATE] [DATE] – [DA…" at bounding box center [332, 42] width 484 height 30
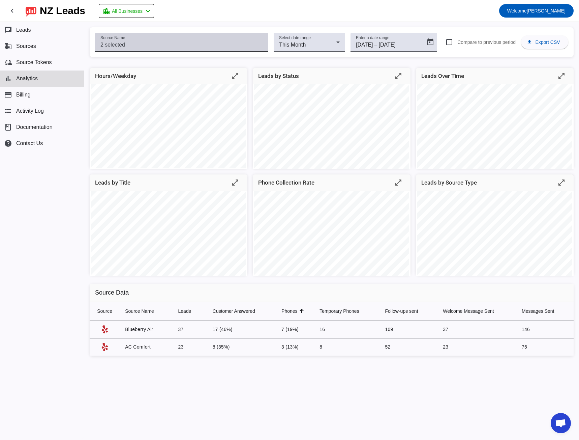
click at [123, 43] on input "Source Name" at bounding box center [181, 45] width 162 height 8
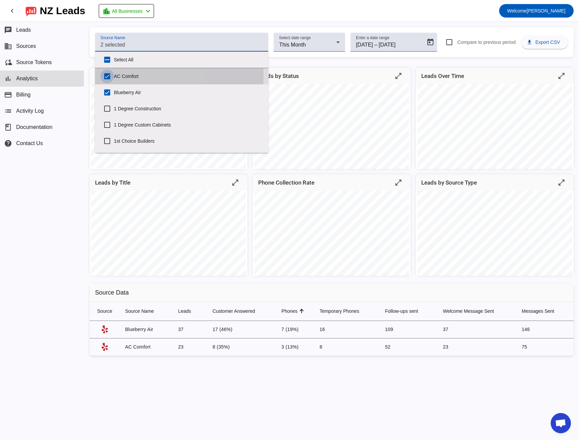
click at [106, 76] on input "AC Comfort" at bounding box center [106, 75] width 13 height 13
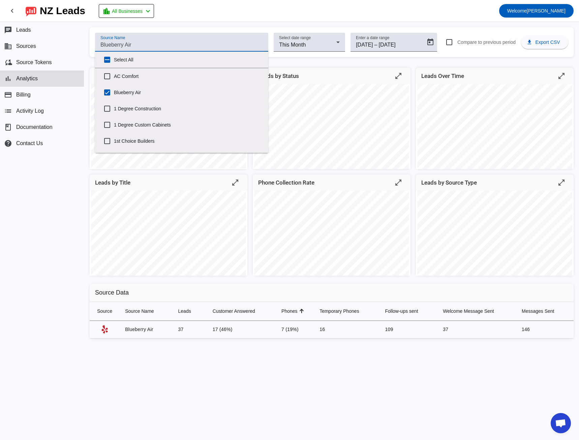
click at [60, 220] on div "chat Leads business Sources cloud_sync Source Tokens bar_chart Analytics paymen…" at bounding box center [42, 231] width 84 height 418
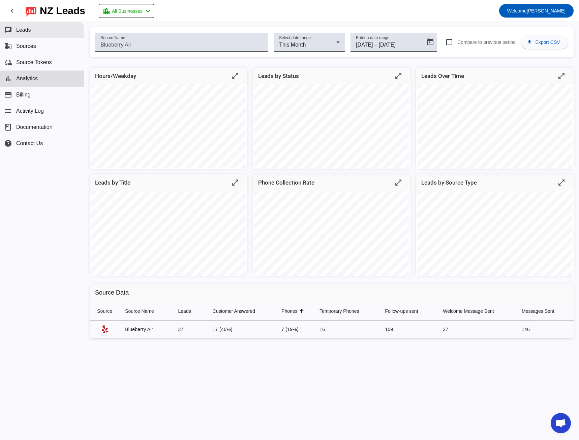
click at [48, 31] on button "chat Leads" at bounding box center [42, 30] width 84 height 16
